Goal: Register for event/course

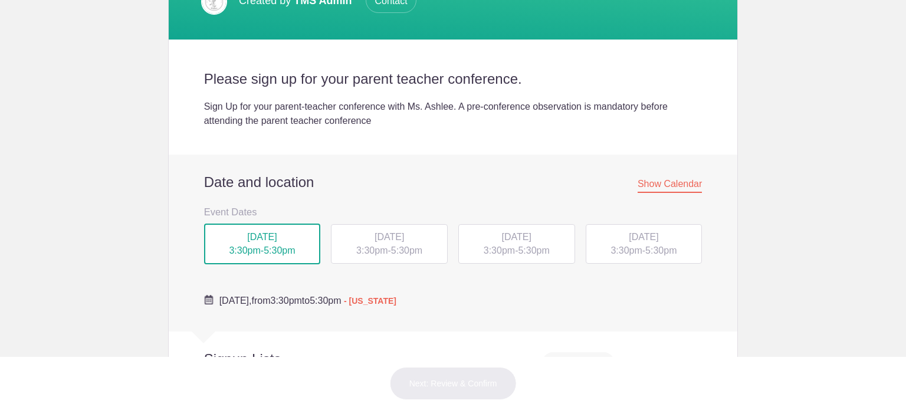
scroll to position [413, 0]
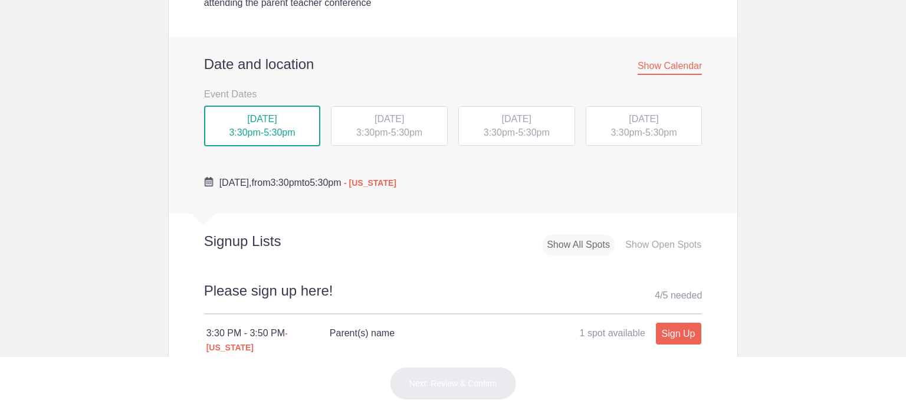
click at [394, 138] on div "[DATE] 3:30pm - 5:30pm" at bounding box center [389, 126] width 117 height 40
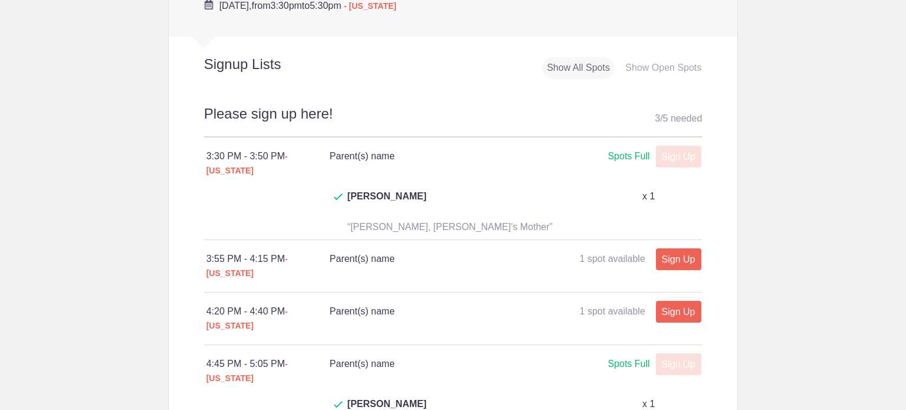
scroll to position [708, 0]
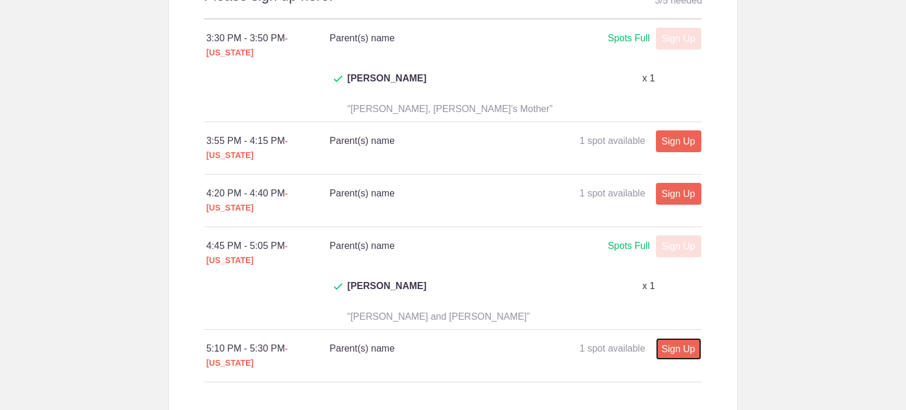
click at [663, 338] on link "Sign Up" at bounding box center [678, 349] width 45 height 22
type input "1"
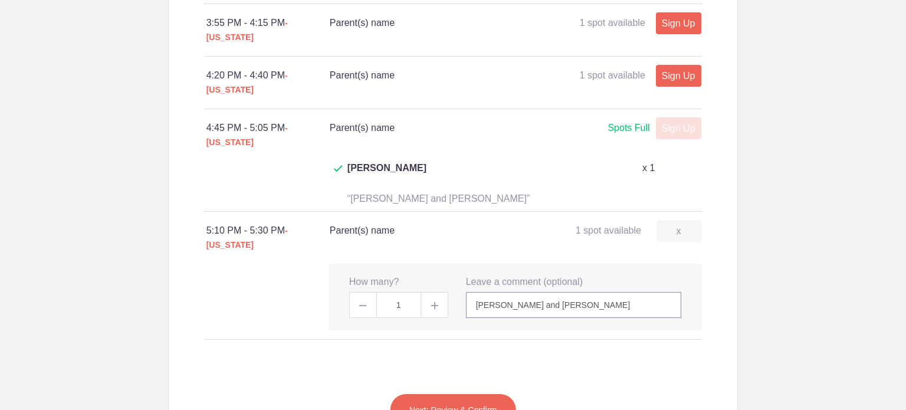
click at [595, 292] on input "[PERSON_NAME] and [PERSON_NAME]" at bounding box center [574, 305] width 216 height 26
type input "[PERSON_NAME] and [PERSON_NAME]"
click at [472, 394] on button "Next: Review & Confirm" at bounding box center [453, 410] width 127 height 33
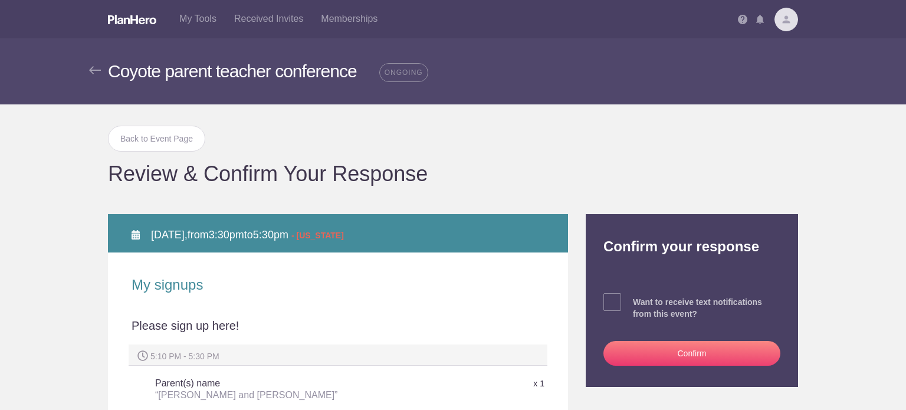
scroll to position [118, 0]
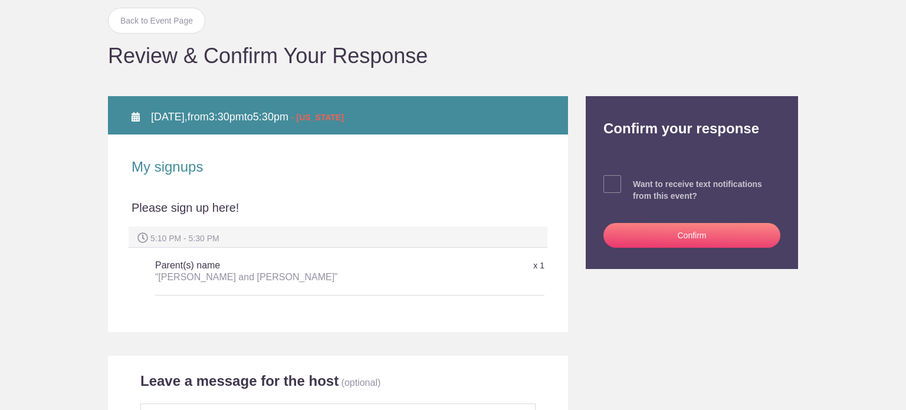
click at [695, 234] on button "Confirm" at bounding box center [692, 235] width 177 height 25
